Goal: Information Seeking & Learning: Learn about a topic

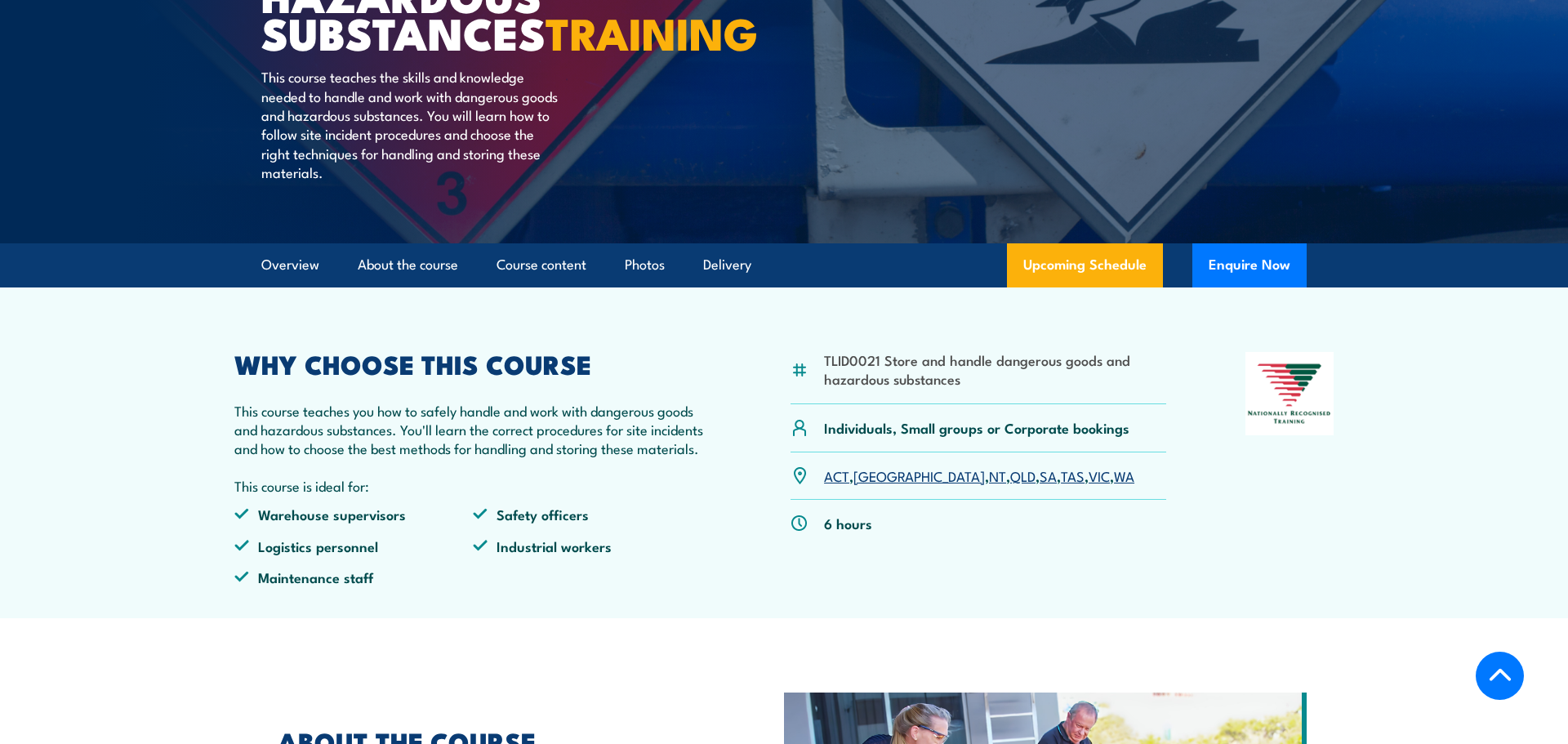
scroll to position [357, 0]
click at [524, 286] on link "Course content" at bounding box center [542, 265] width 90 height 44
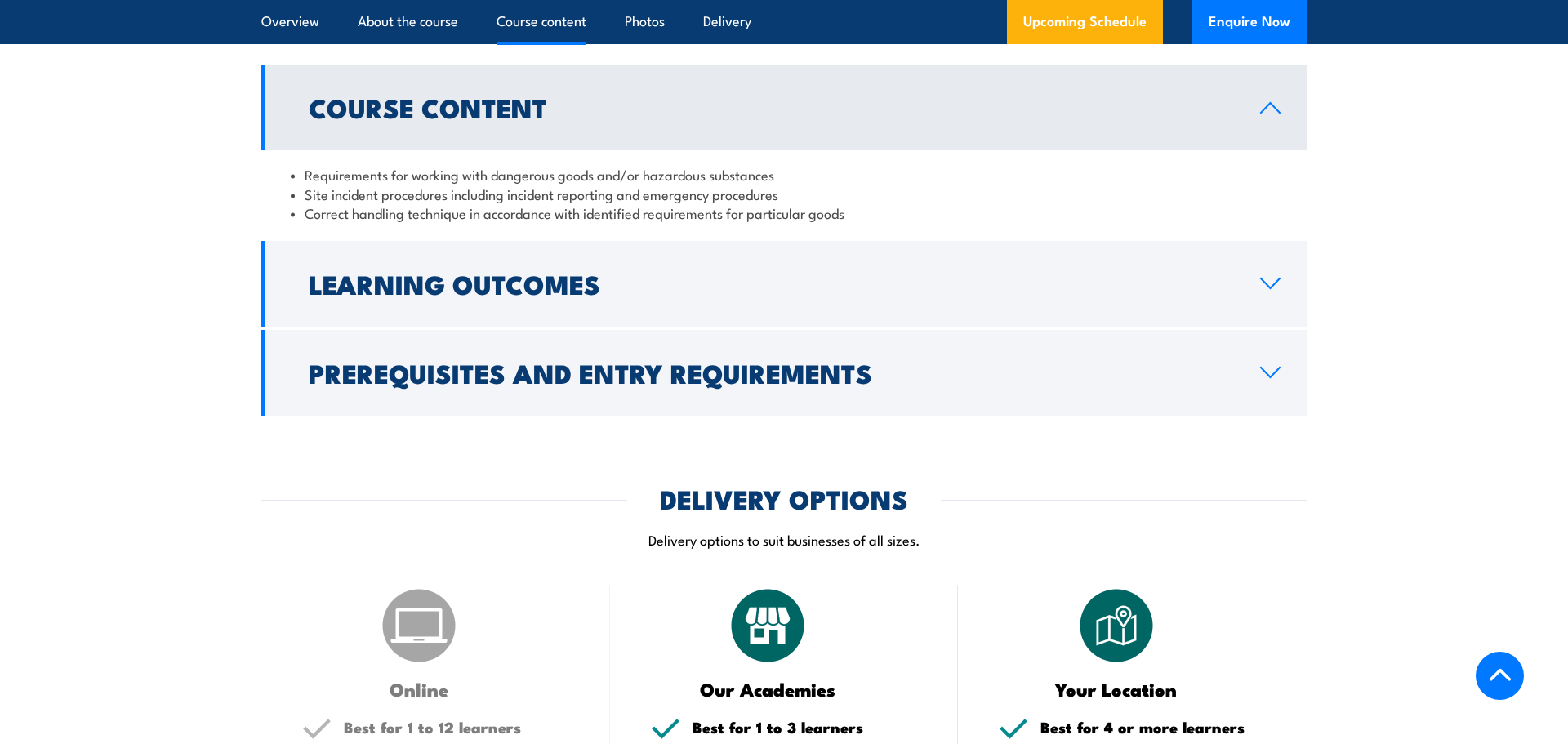
scroll to position [1418, 0]
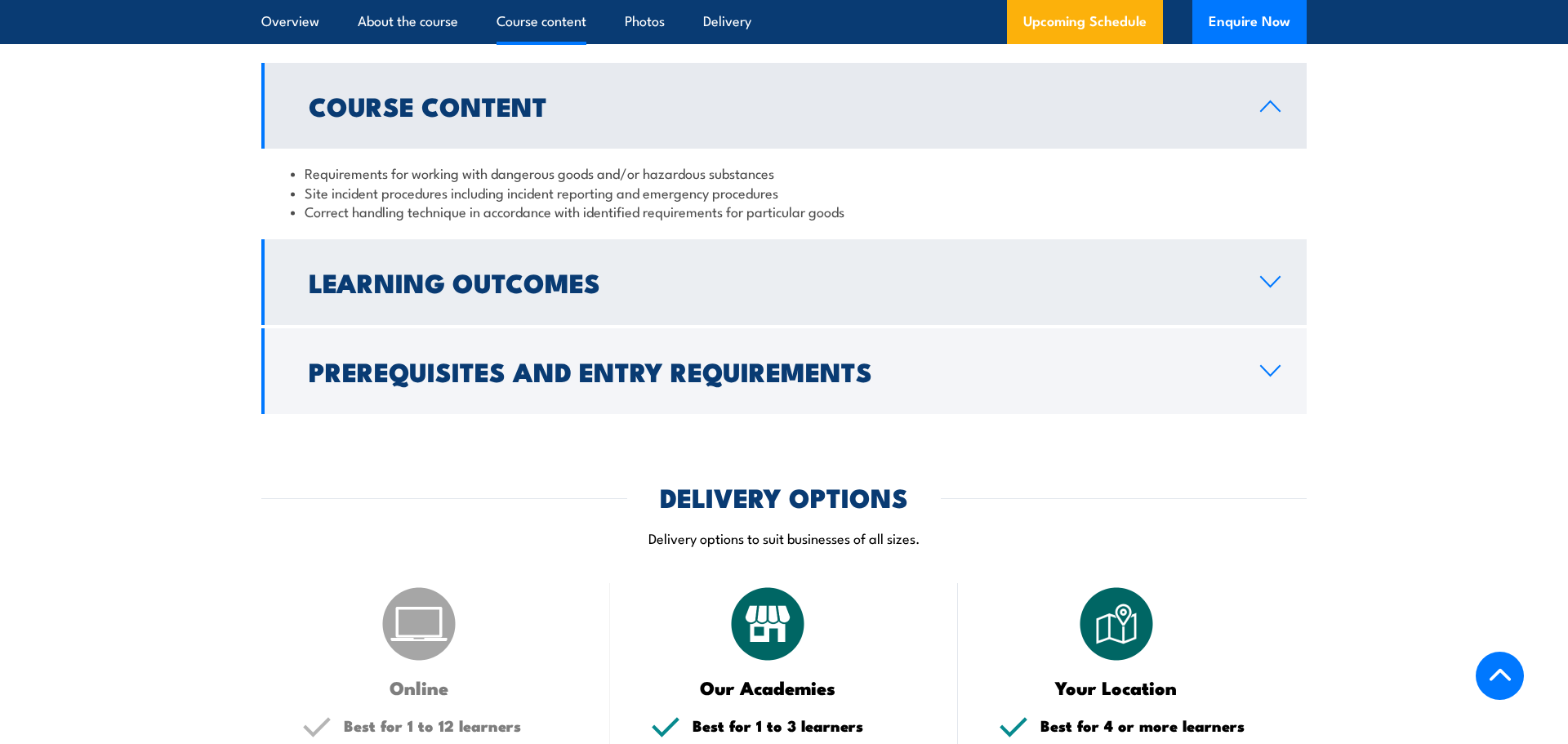
click at [463, 293] on h2 "Learning Outcomes" at bounding box center [771, 282] width 925 height 23
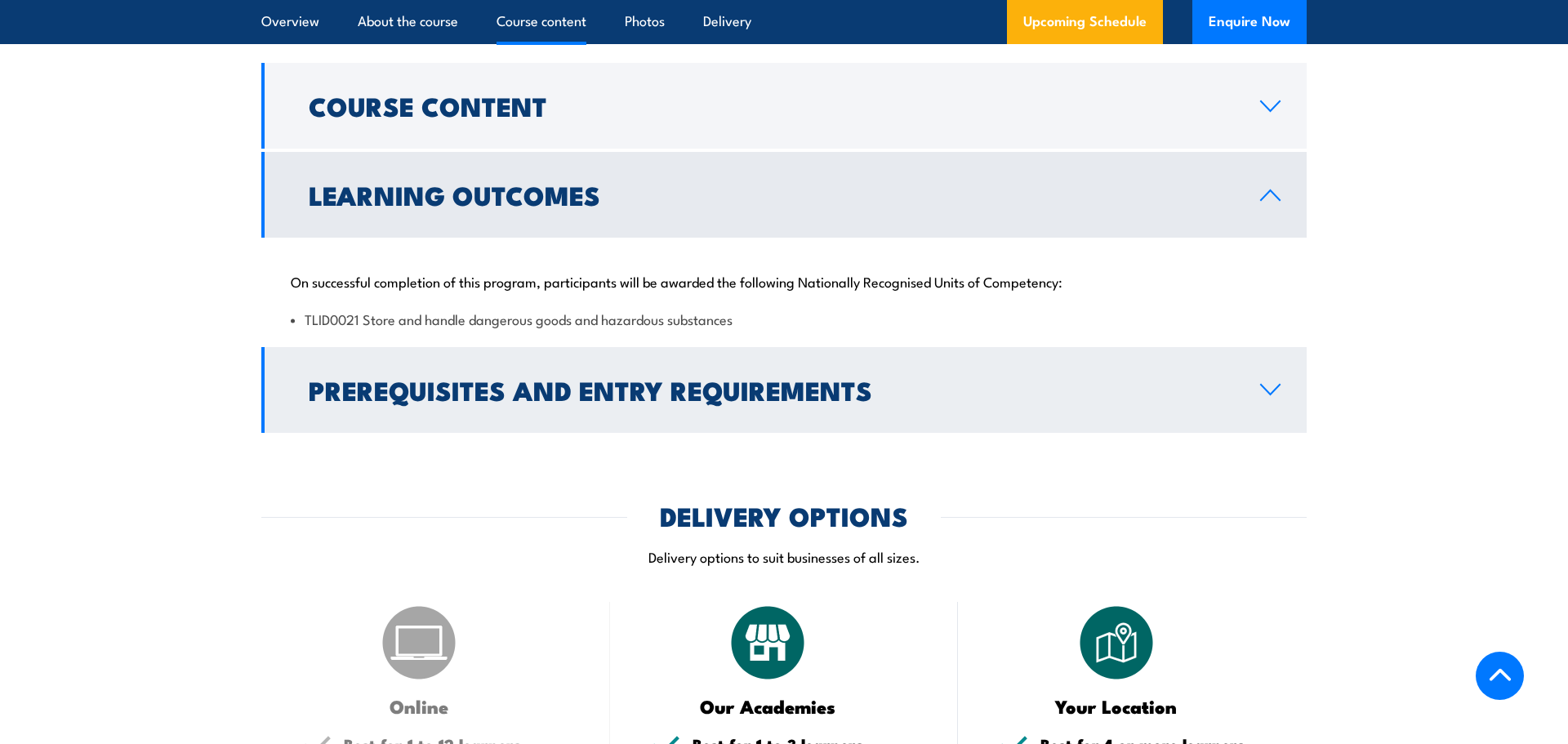
click at [453, 401] on h2 "Prerequisites and Entry Requirements" at bounding box center [771, 390] width 925 height 23
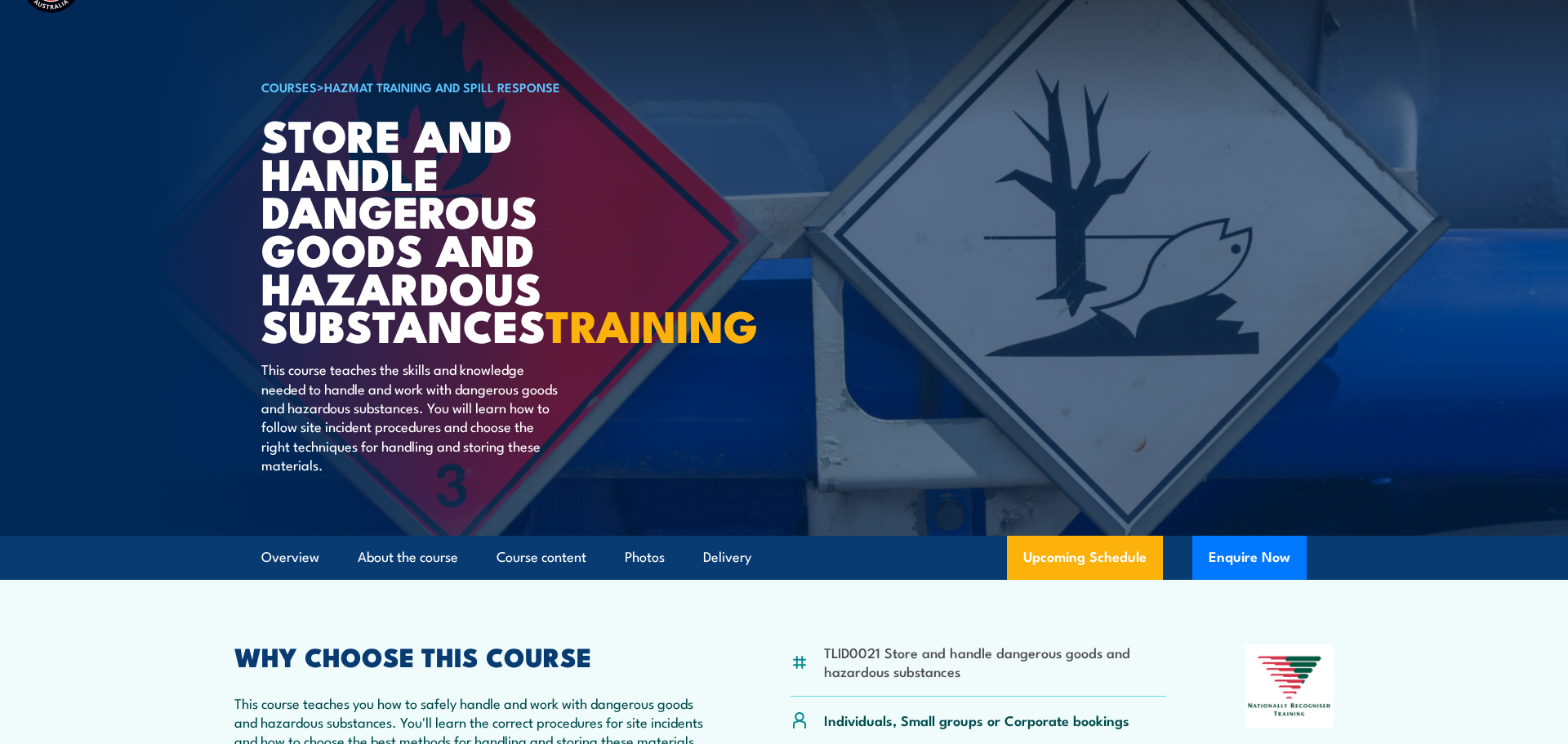
scroll to position [0, 0]
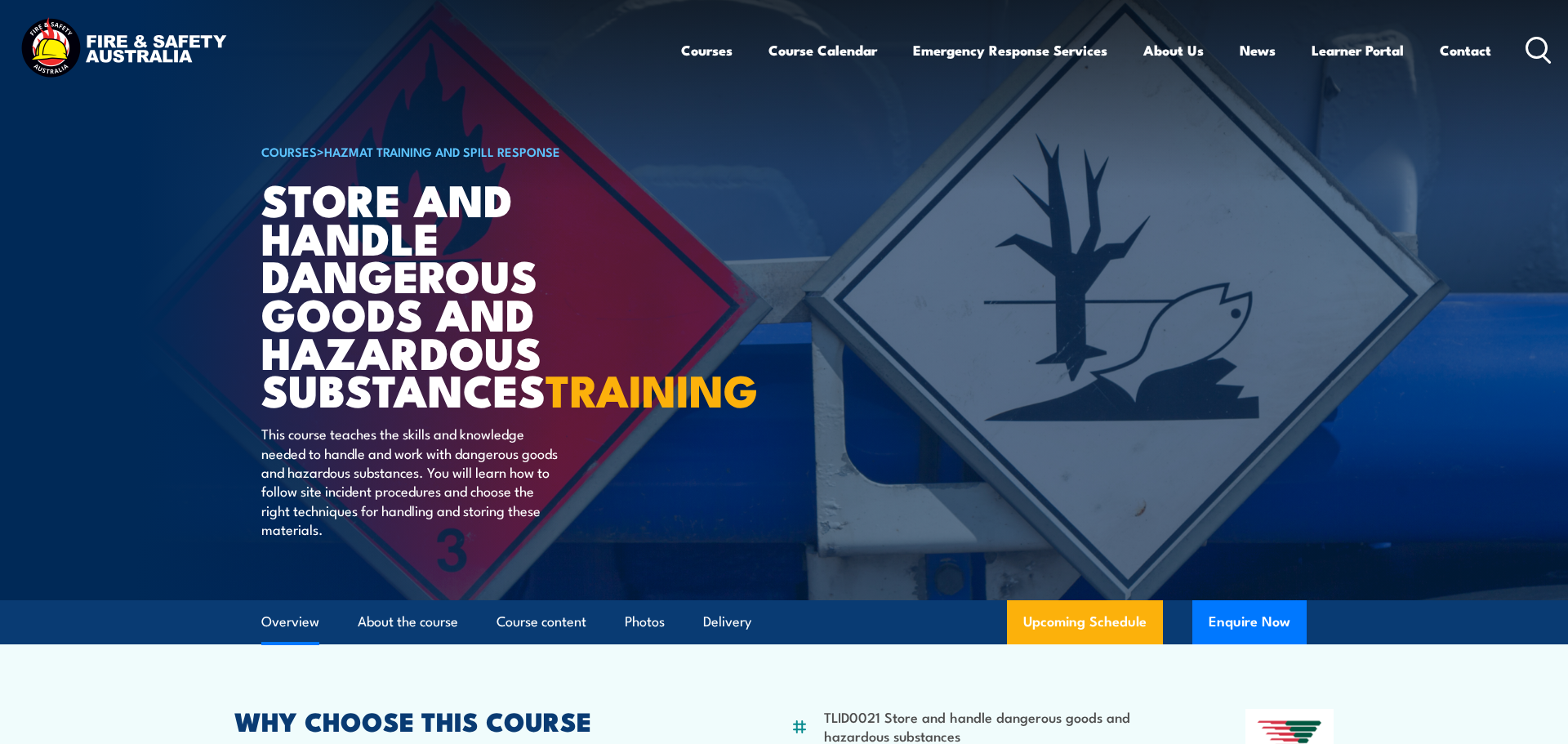
click at [306, 643] on link "Overview" at bounding box center [290, 622] width 58 height 44
click at [835, 49] on link "Course Calendar" at bounding box center [823, 50] width 109 height 44
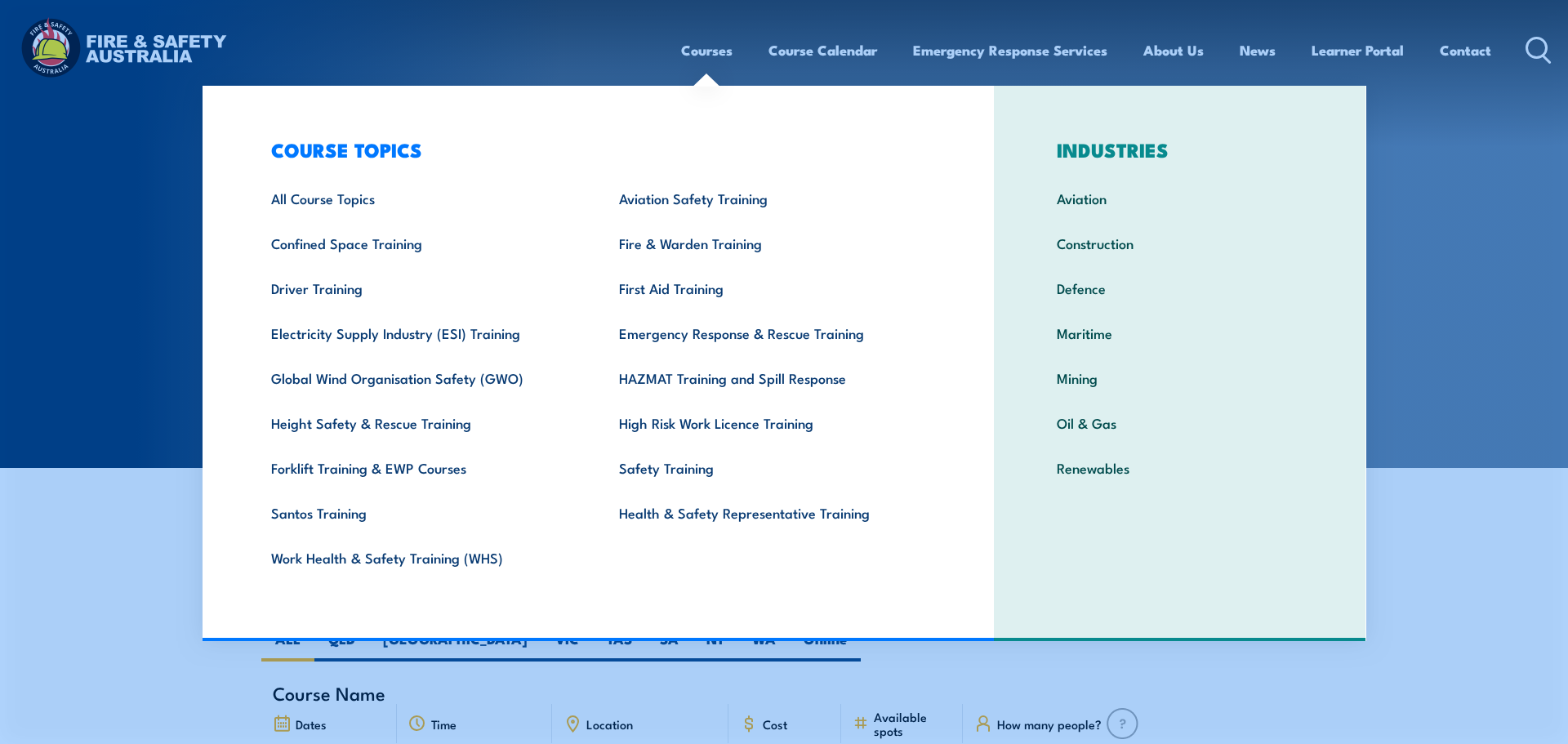
click at [718, 55] on link "Courses" at bounding box center [707, 50] width 52 height 44
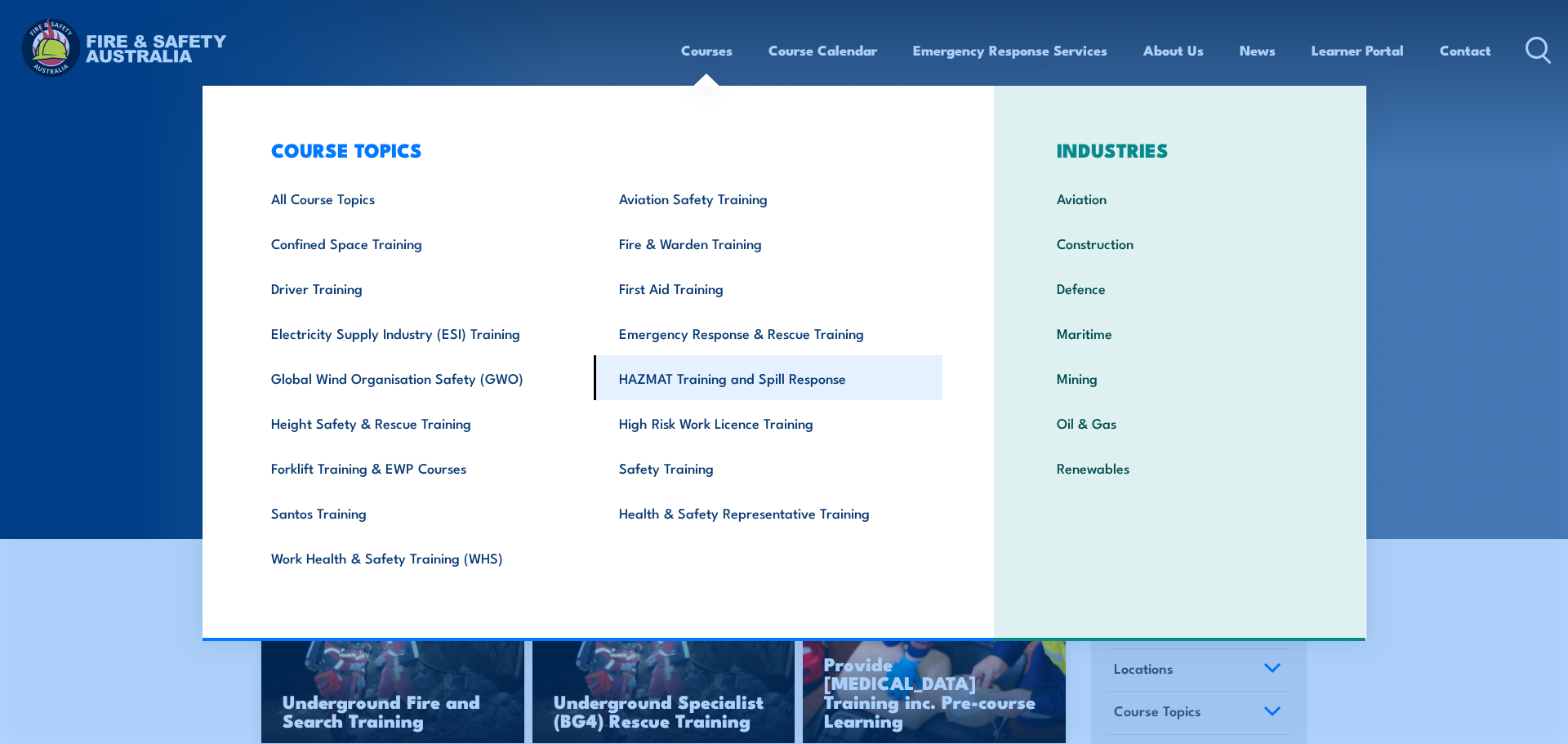
click at [684, 381] on link "HAZMAT Training and Spill Response" at bounding box center [767, 377] width 349 height 45
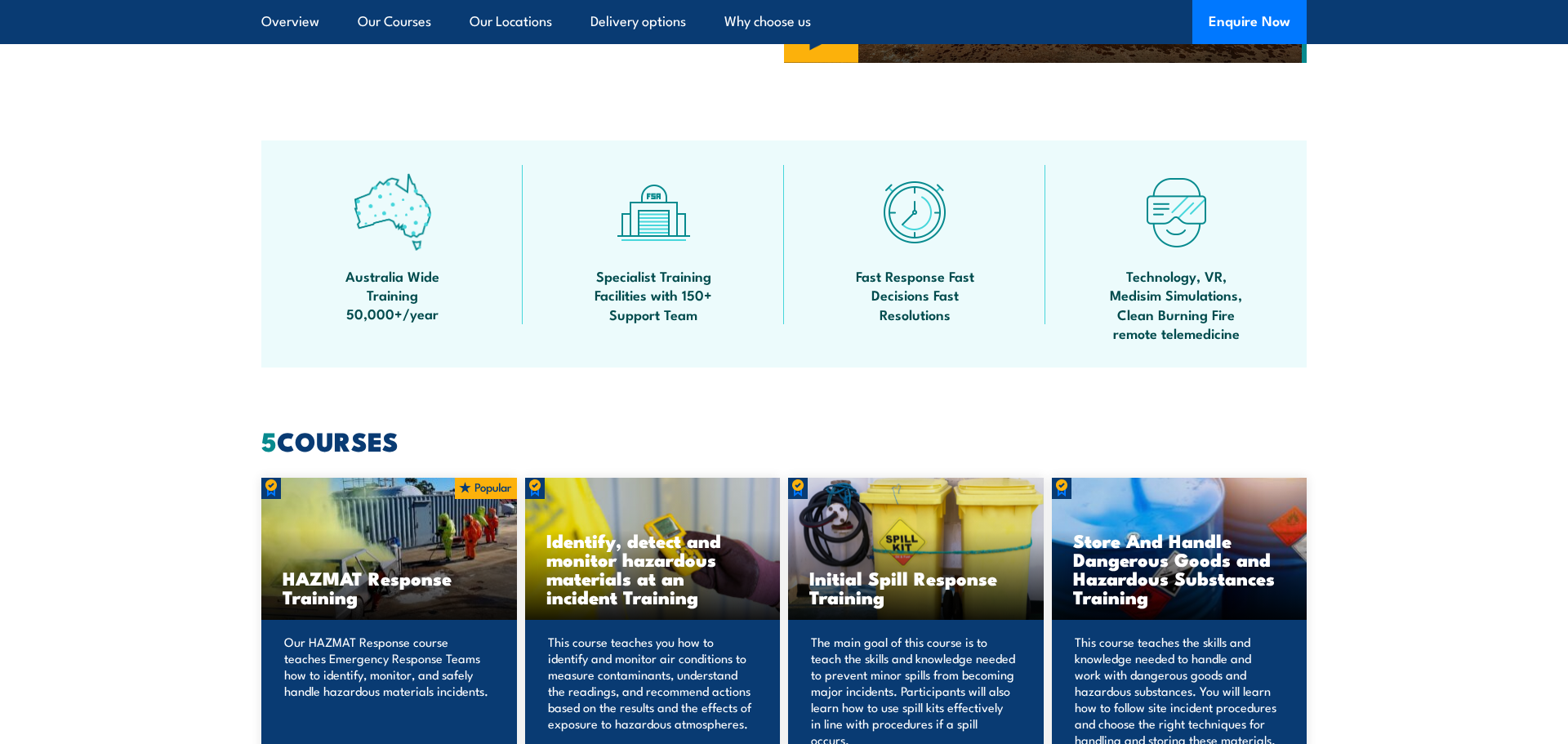
scroll to position [1145, 0]
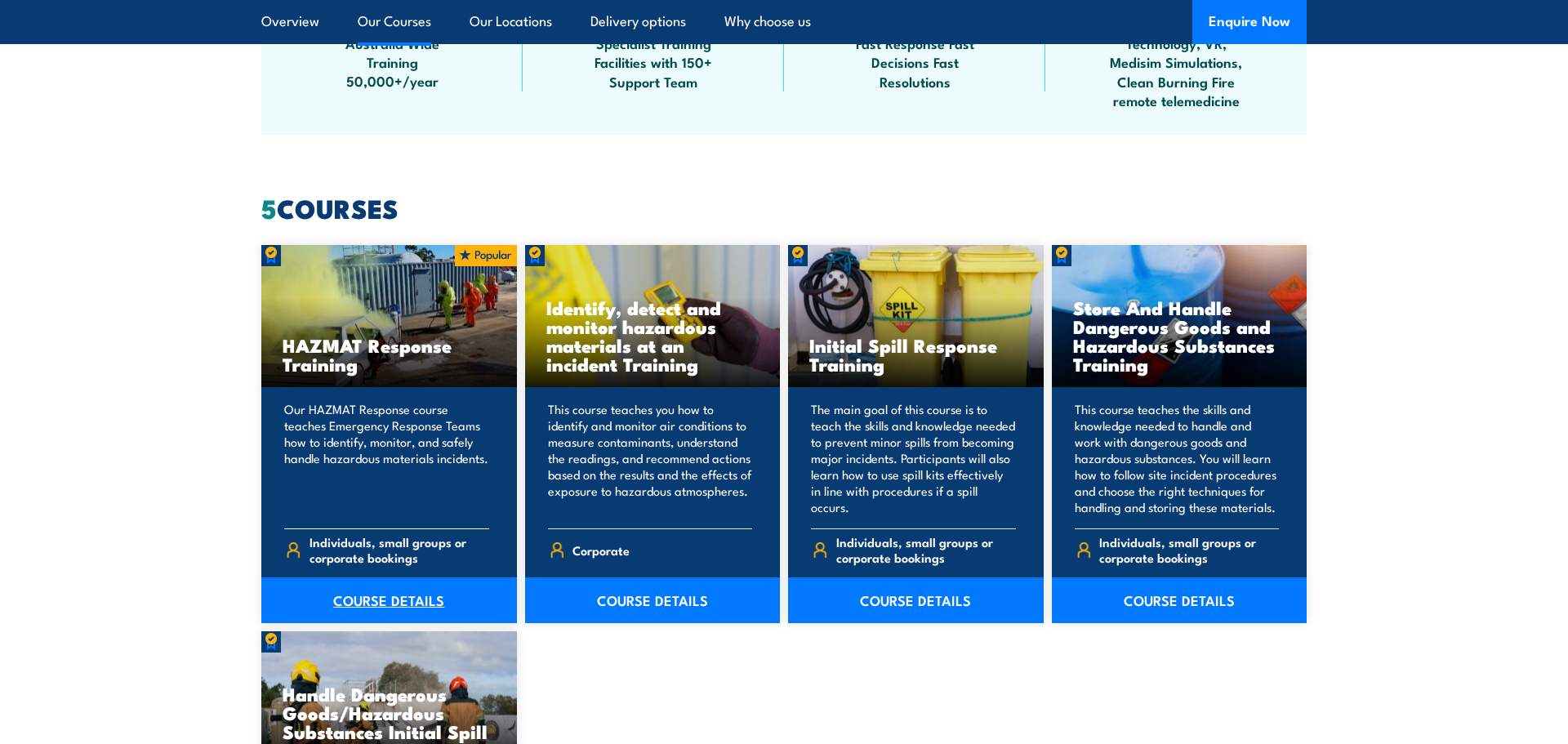
click at [361, 600] on link "COURSE DETAILS" at bounding box center [389, 599] width 255 height 45
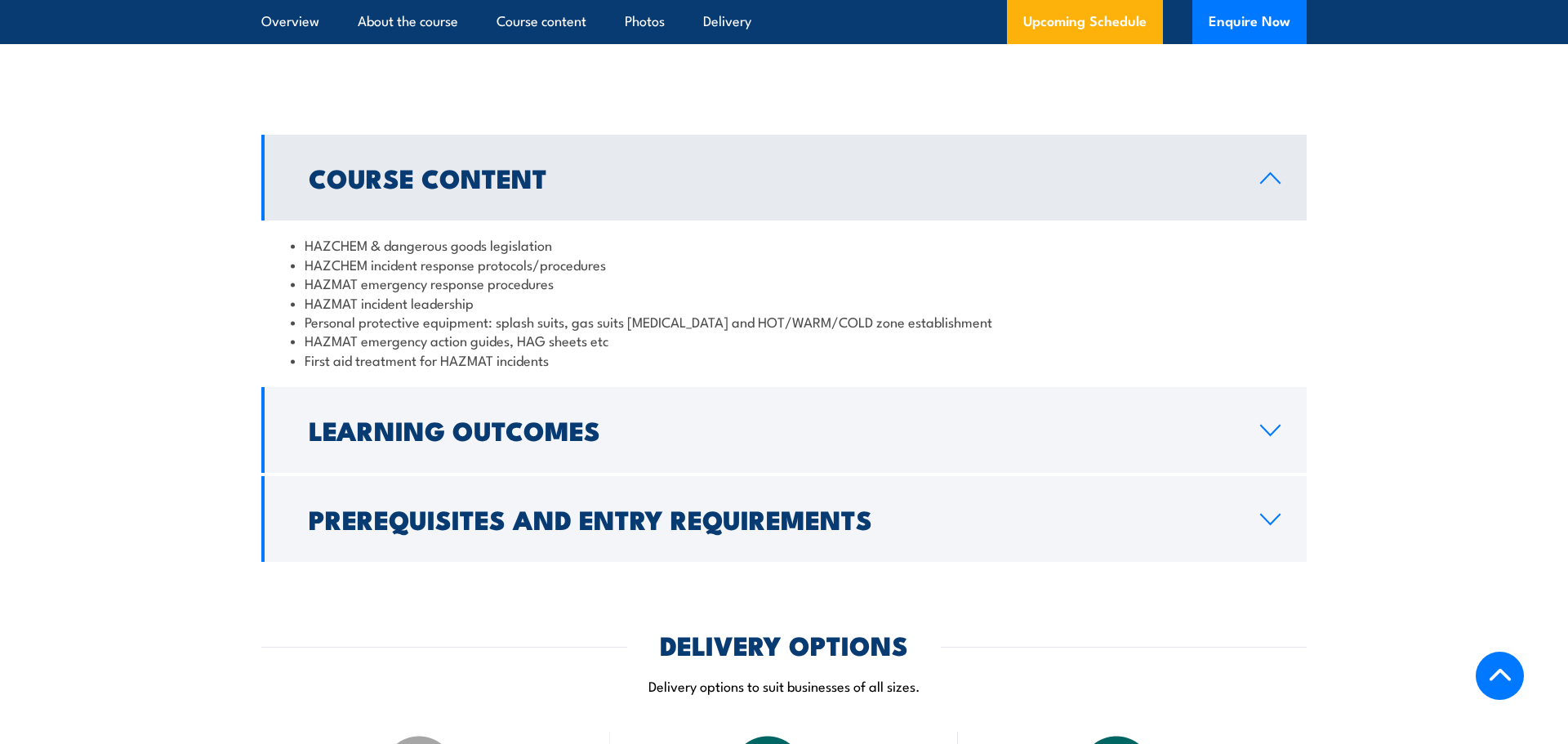
scroll to position [1247, 0]
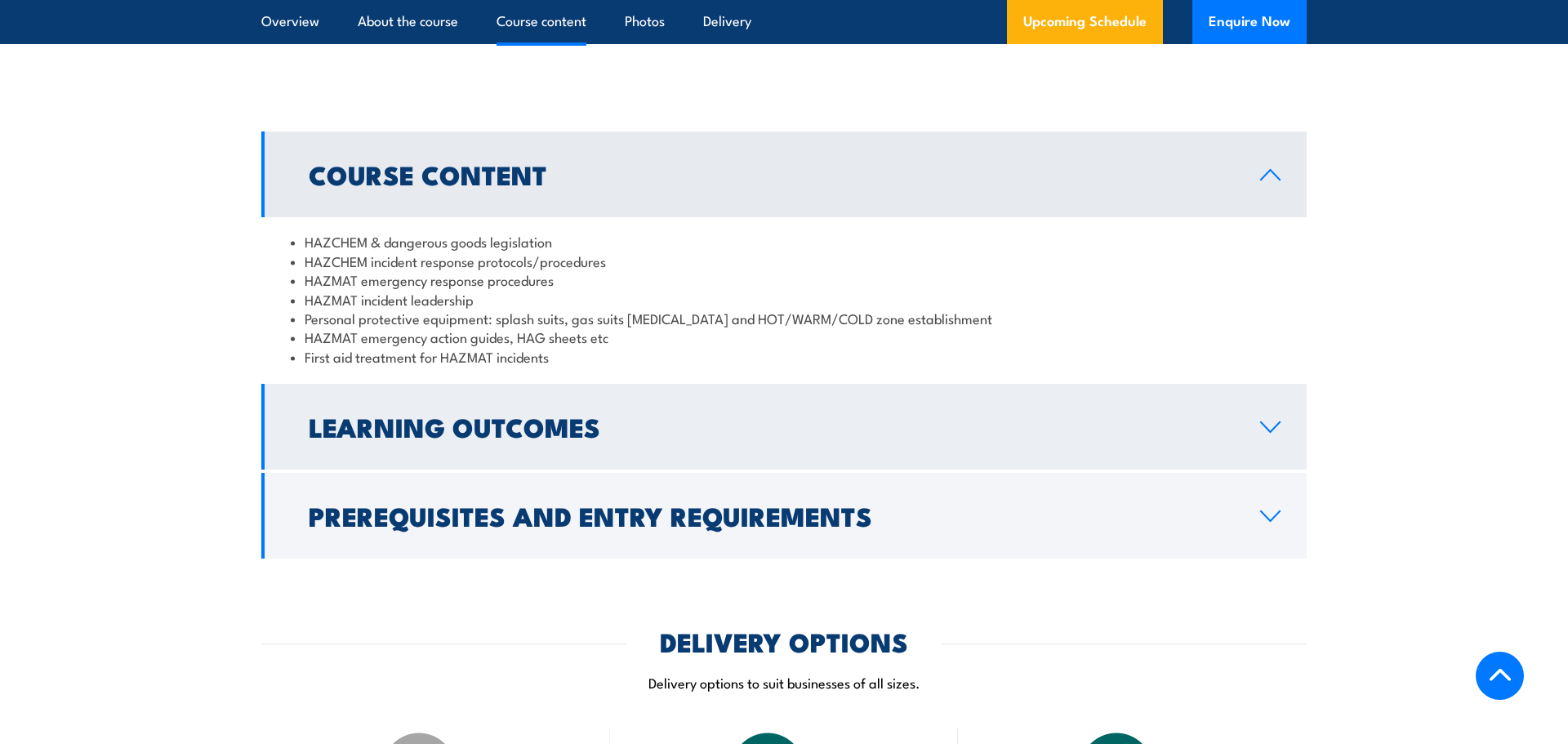
click at [820, 427] on h2 "Learning Outcomes" at bounding box center [771, 426] width 925 height 23
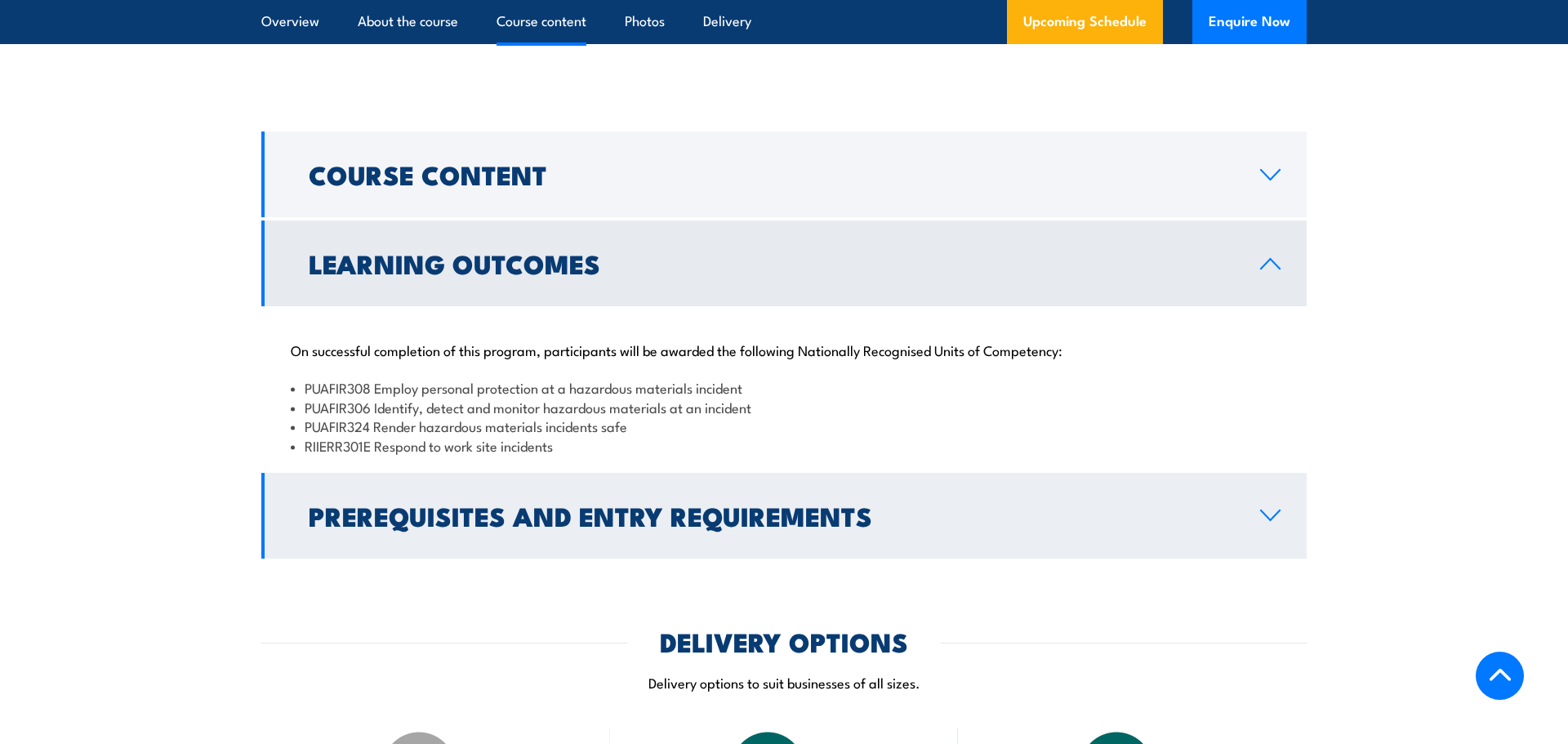
click at [713, 517] on h2 "Prerequisites and Entry Requirements" at bounding box center [771, 516] width 925 height 23
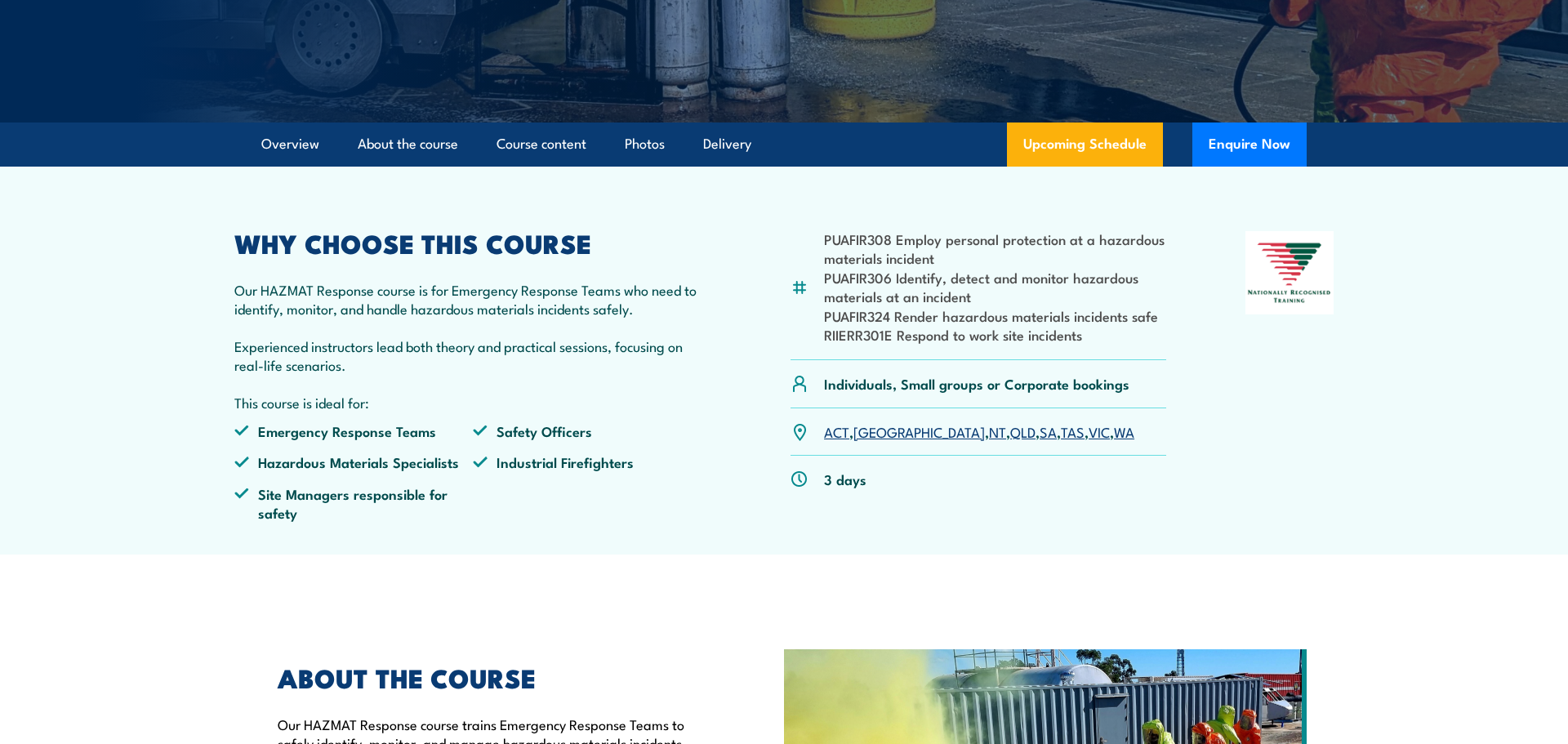
scroll to position [0, 0]
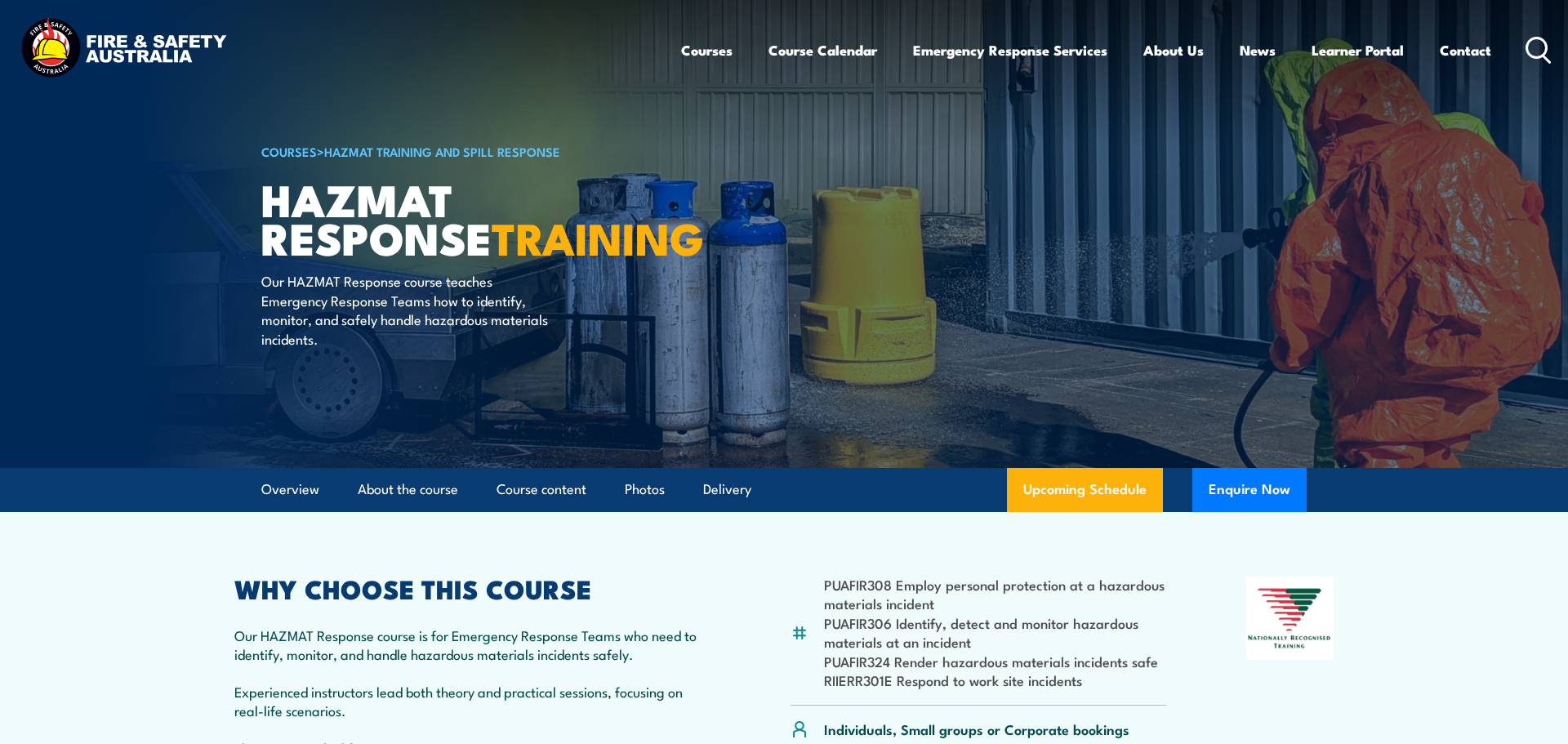
click at [1532, 49] on icon at bounding box center [1539, 50] width 26 height 27
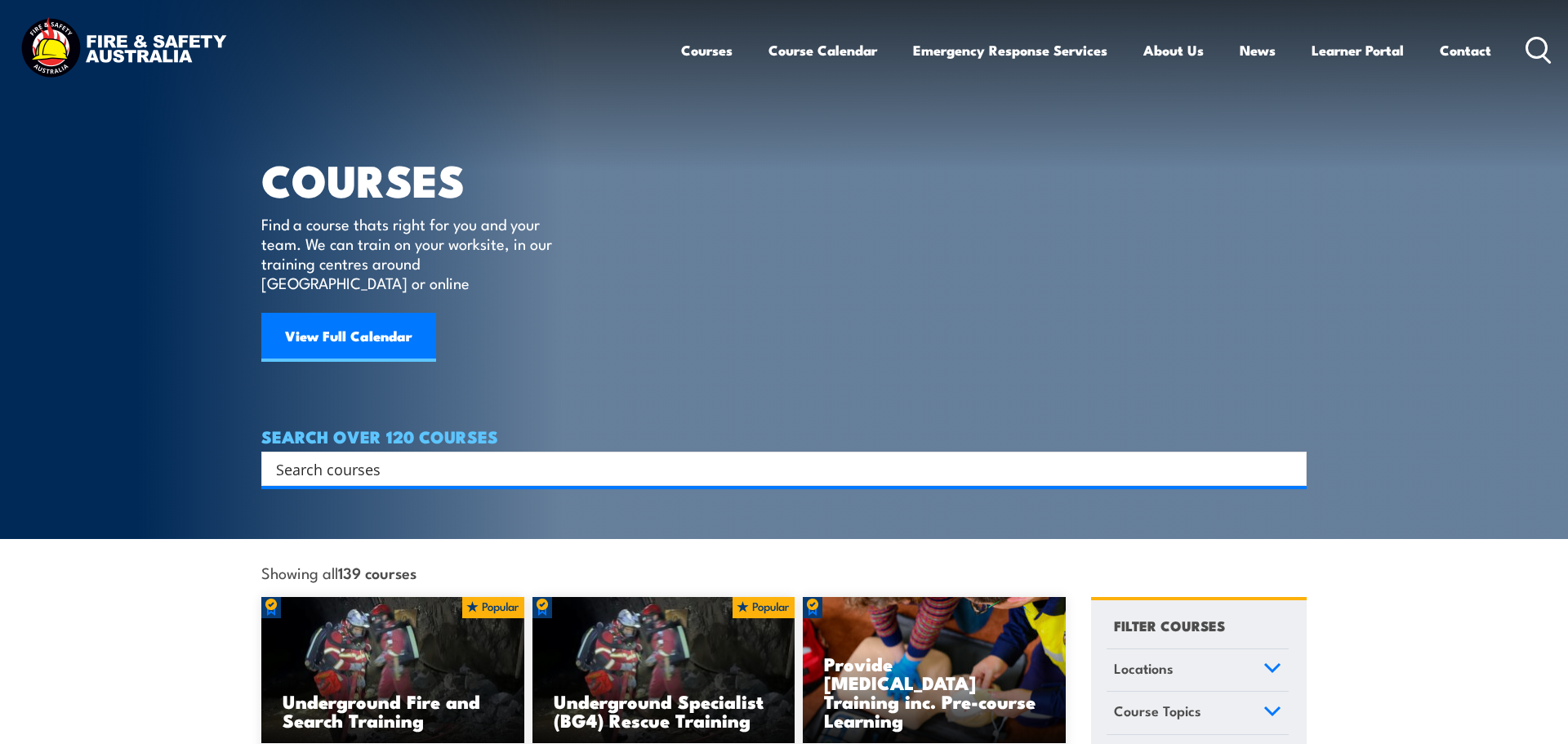
click at [353, 457] on input "Search input" at bounding box center [773, 468] width 995 height 24
type input "Dangerous goods"
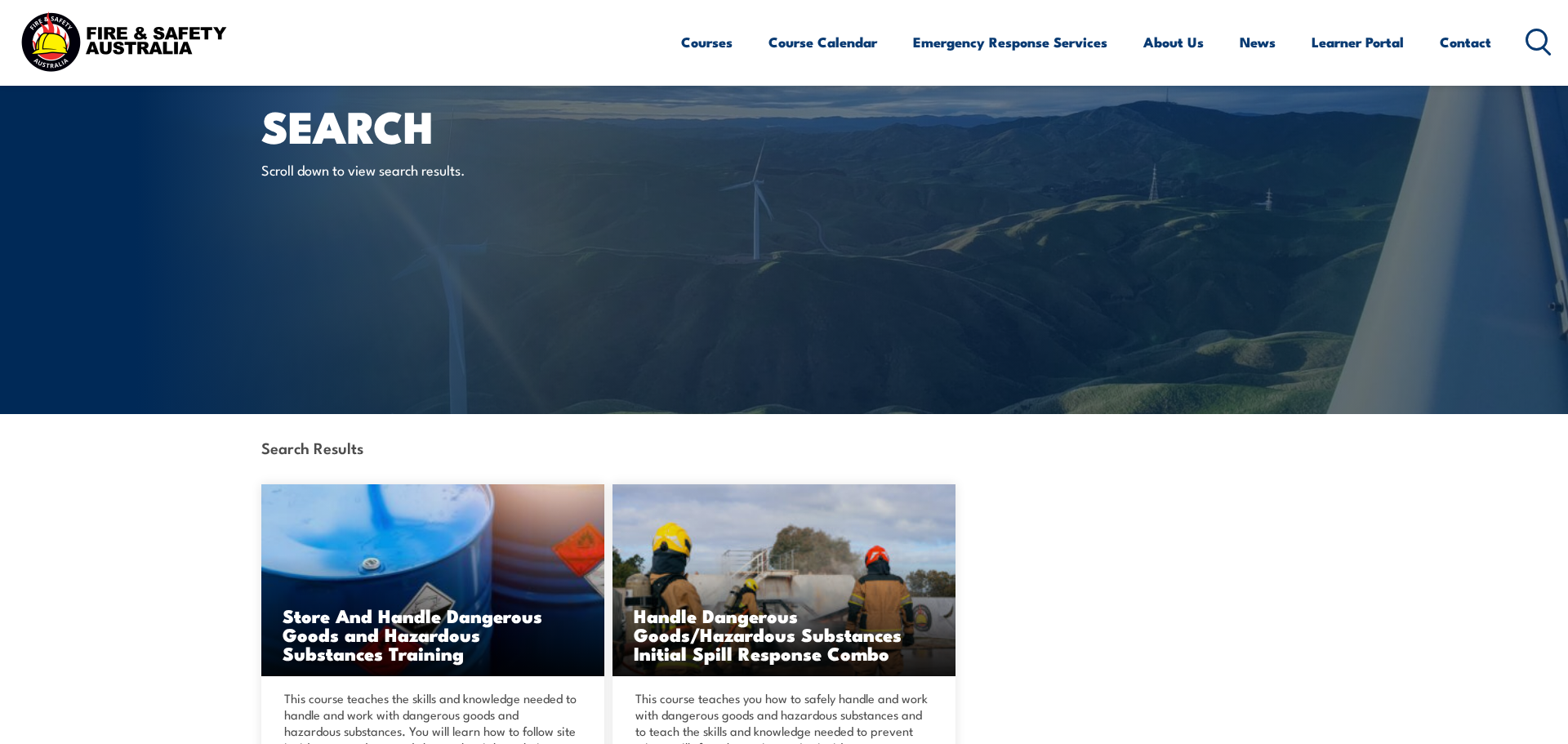
scroll to position [57, 0]
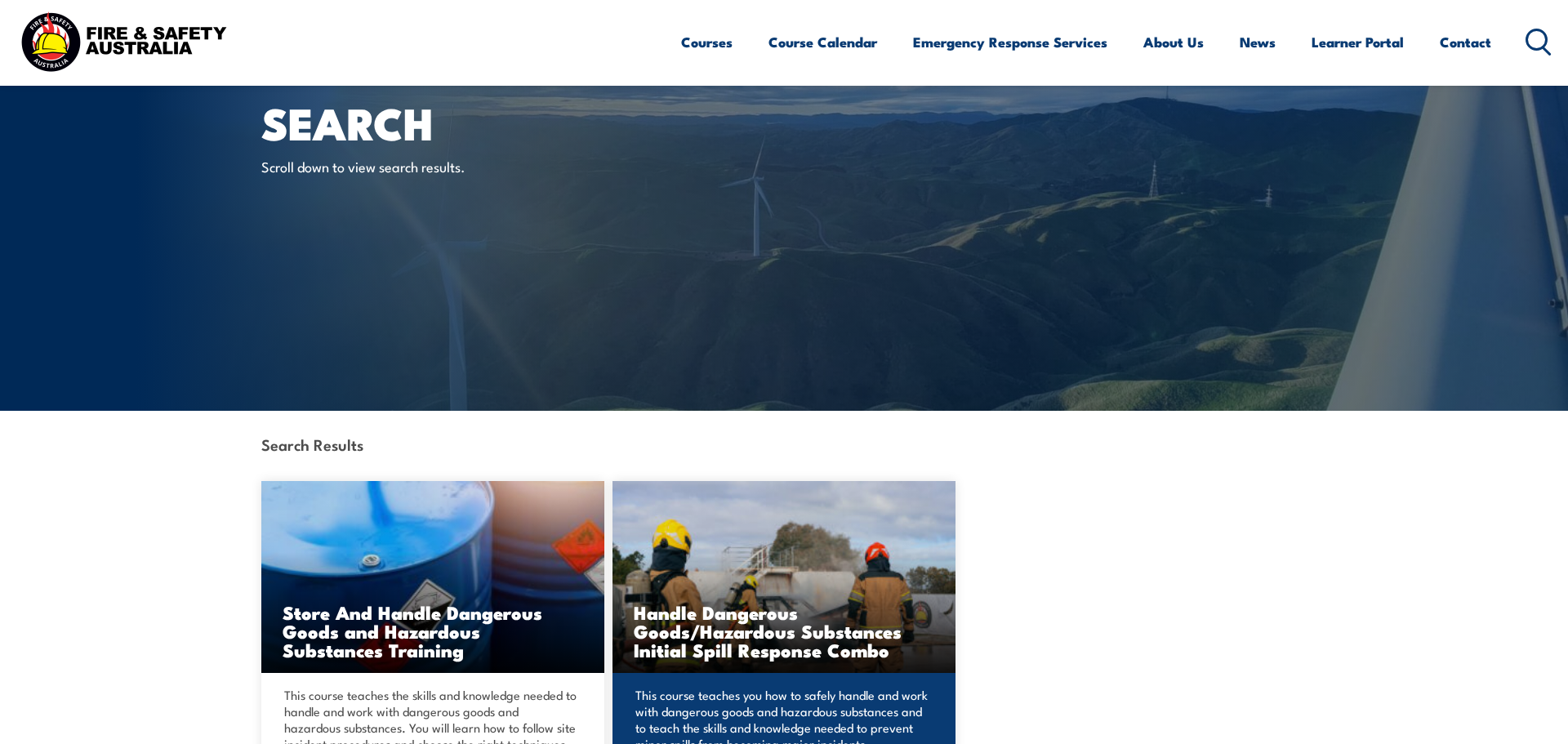
click at [800, 642] on h3 "Handle Dangerous Goods/Hazardous Substances Initial Spill Response Combo" at bounding box center [784, 630] width 301 height 56
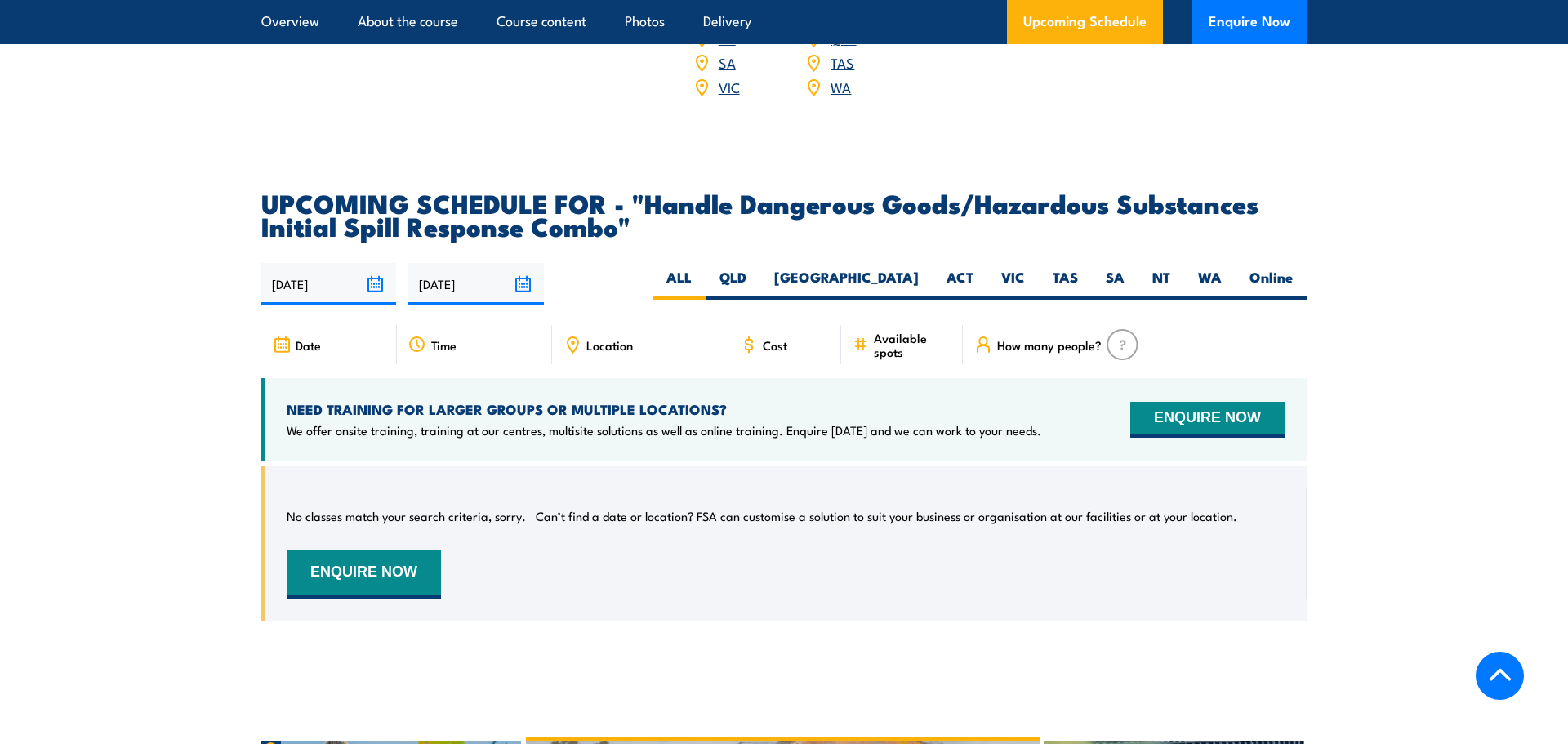
scroll to position [2715, 0]
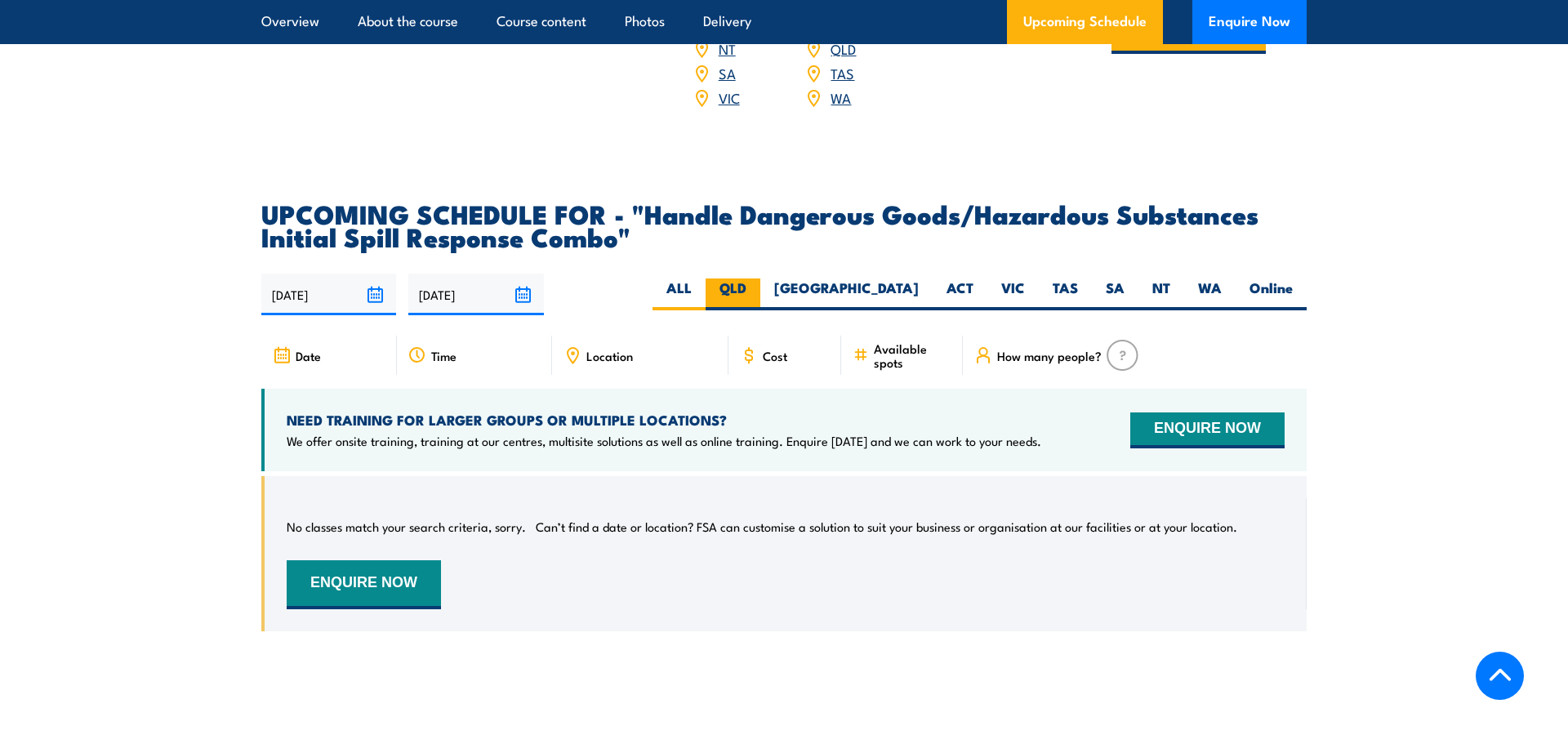
click at [760, 278] on label "QLD" at bounding box center [733, 294] width 54 height 32
click at [757, 278] on input "QLD" at bounding box center [752, 284] width 11 height 11
radio input "true"
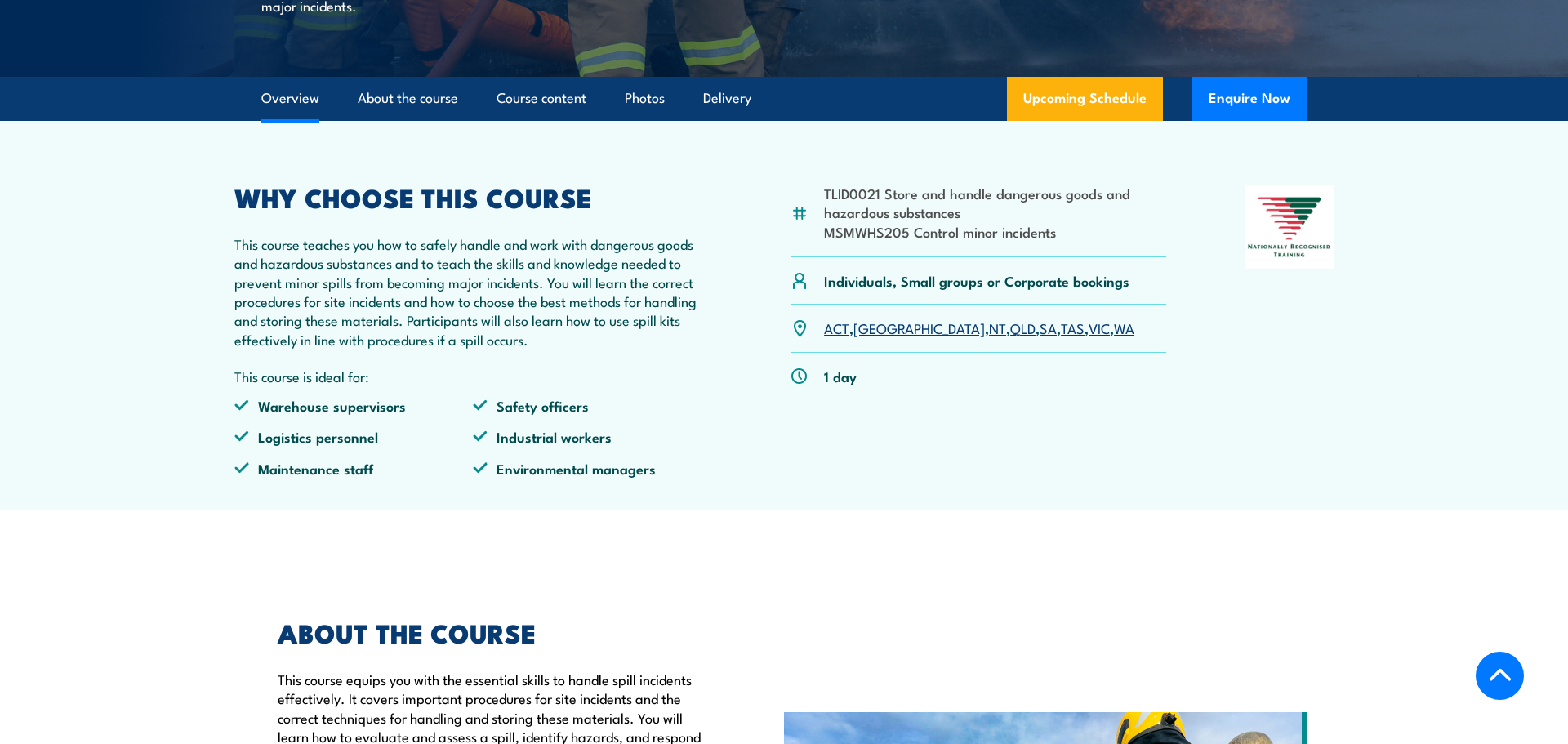
scroll to position [0, 0]
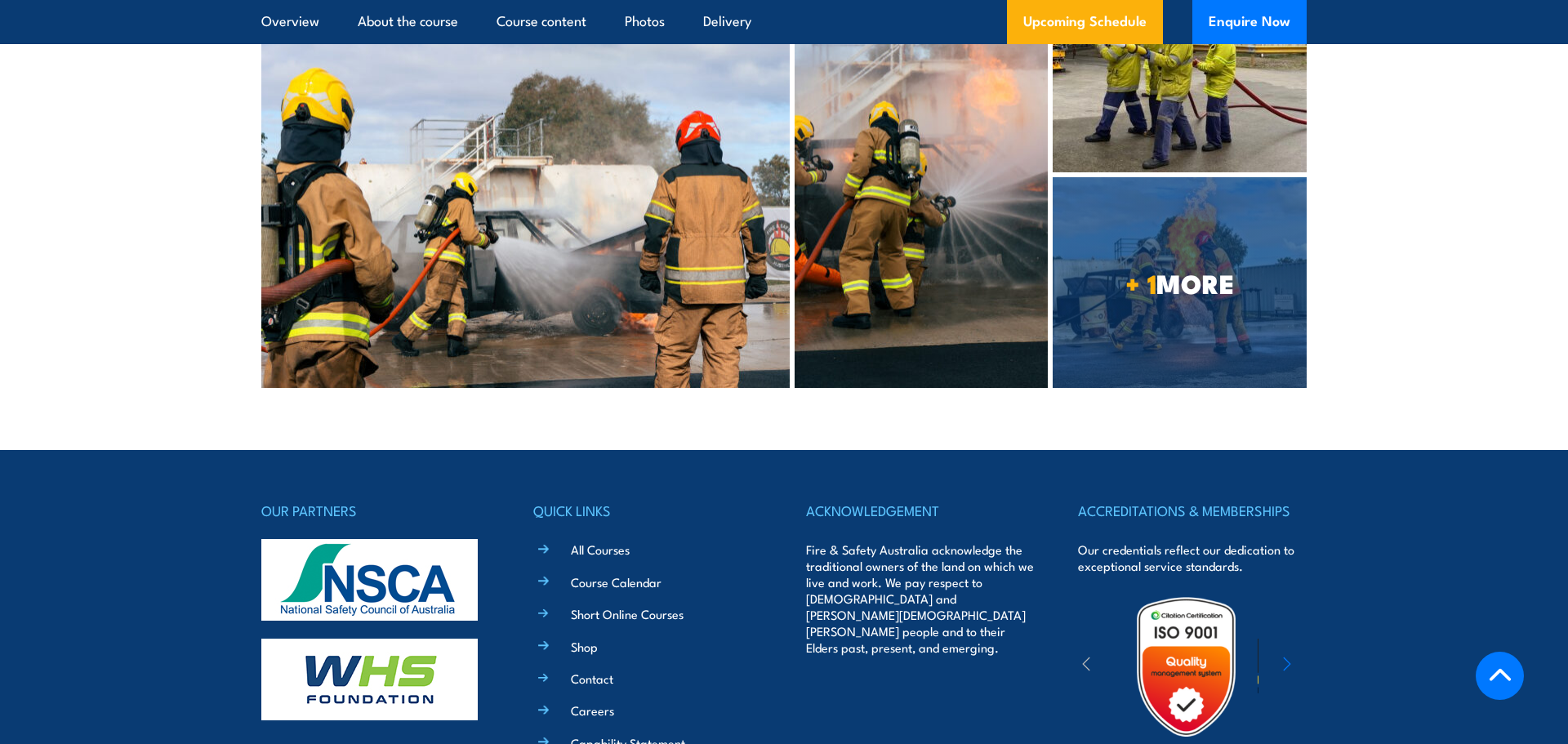
scroll to position [4356, 0]
